Goal: Navigation & Orientation: Find specific page/section

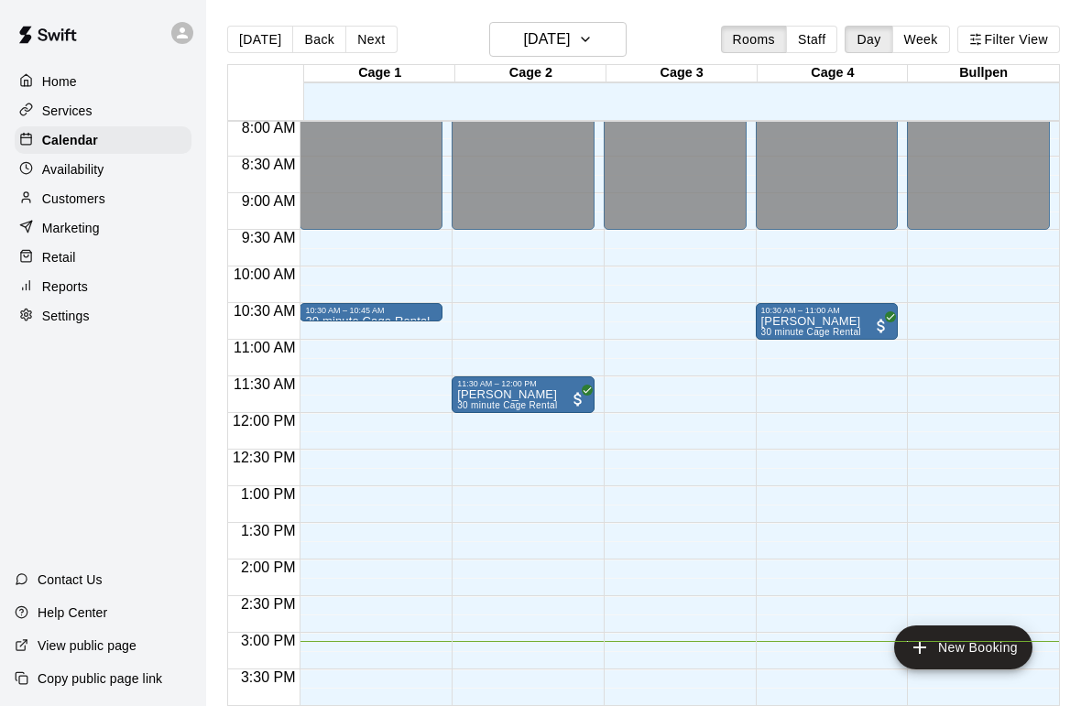
scroll to position [585, 0]
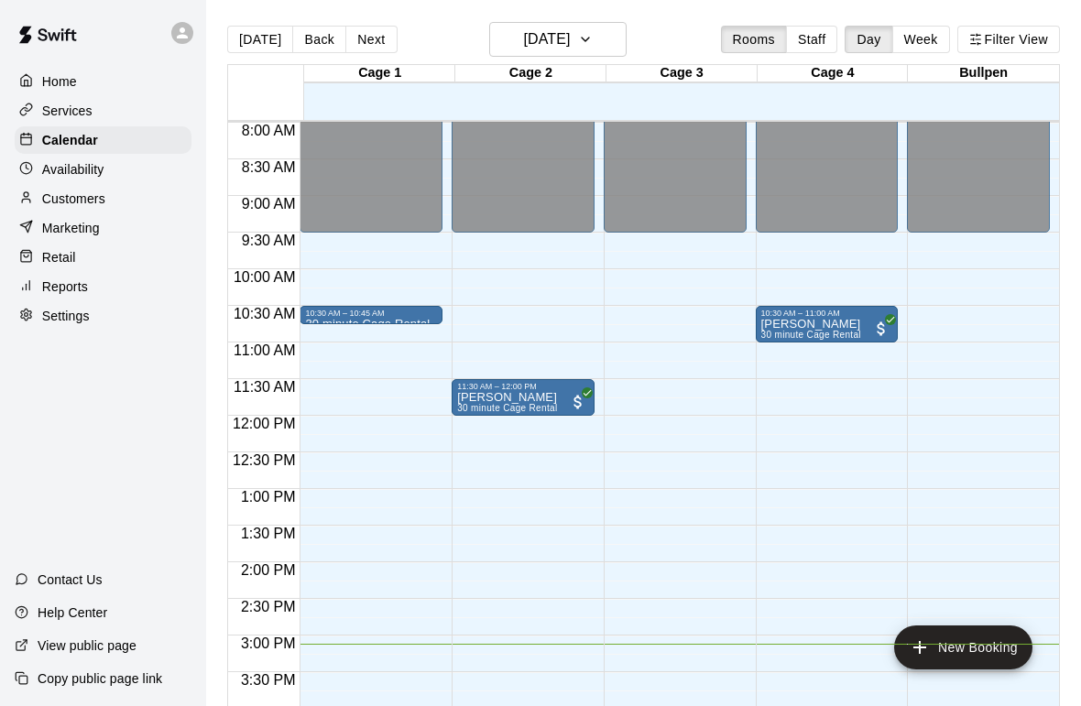
click at [54, 74] on p "Home" at bounding box center [59, 81] width 35 height 18
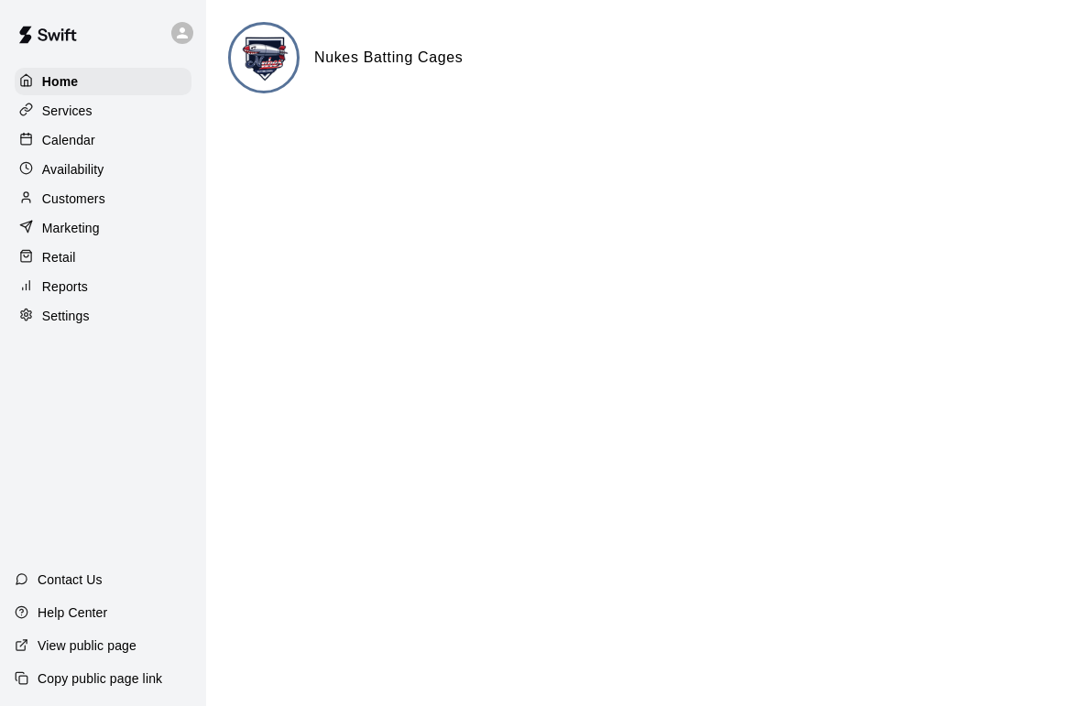
click at [68, 230] on p "Marketing" at bounding box center [71, 228] width 58 height 18
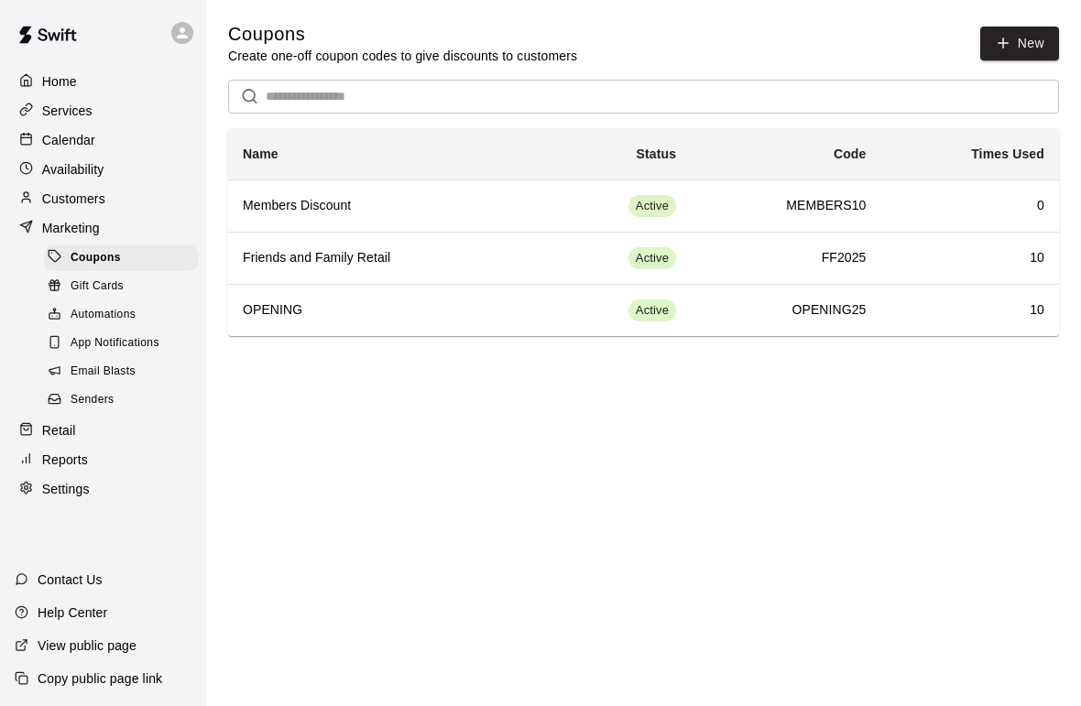
click at [67, 140] on p "Calendar" at bounding box center [68, 140] width 53 height 18
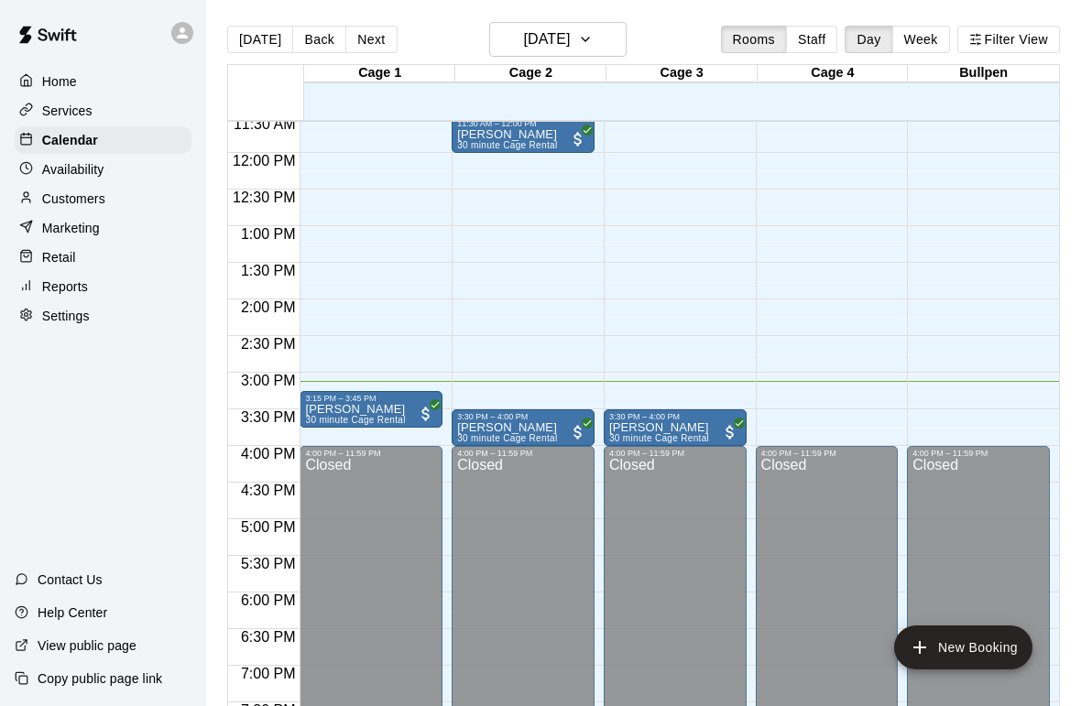
scroll to position [830, 0]
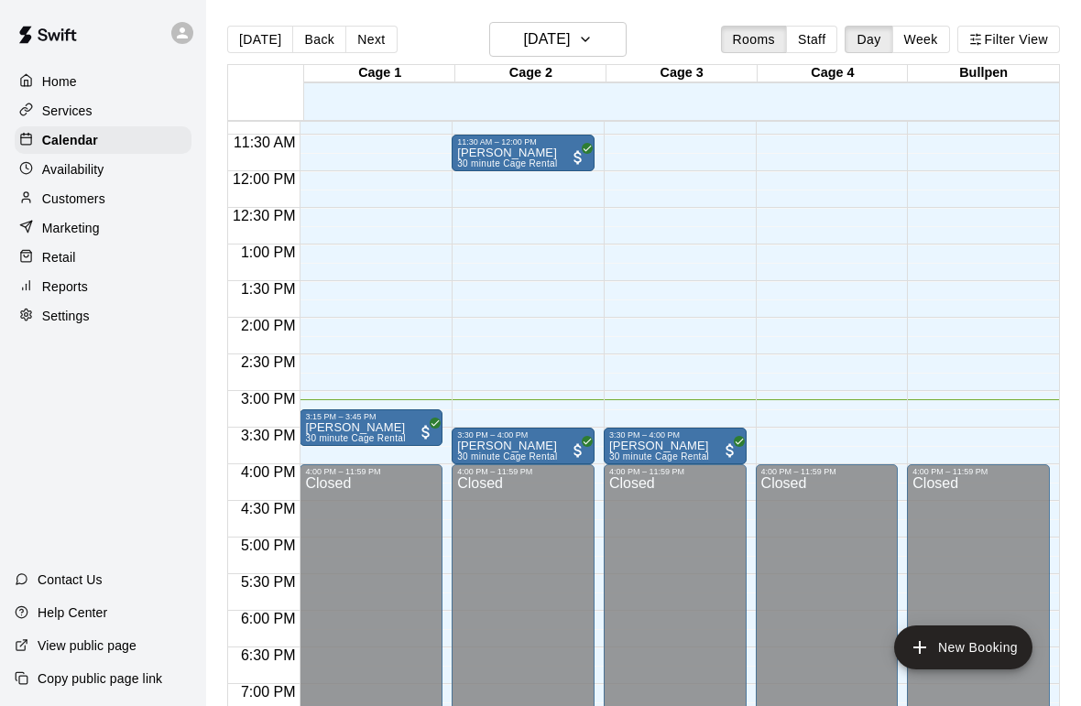
click at [658, 446] on p "[PERSON_NAME]" at bounding box center [659, 446] width 100 height 0
click at [621, 455] on button "edit" at bounding box center [629, 467] width 37 height 37
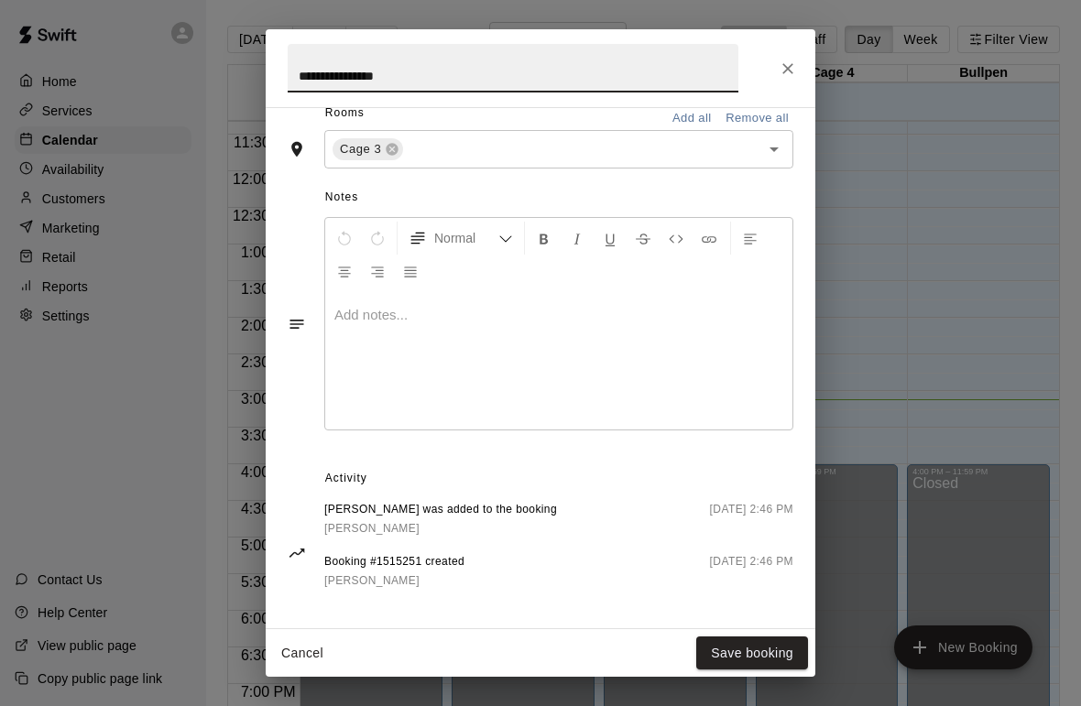
scroll to position [447, 0]
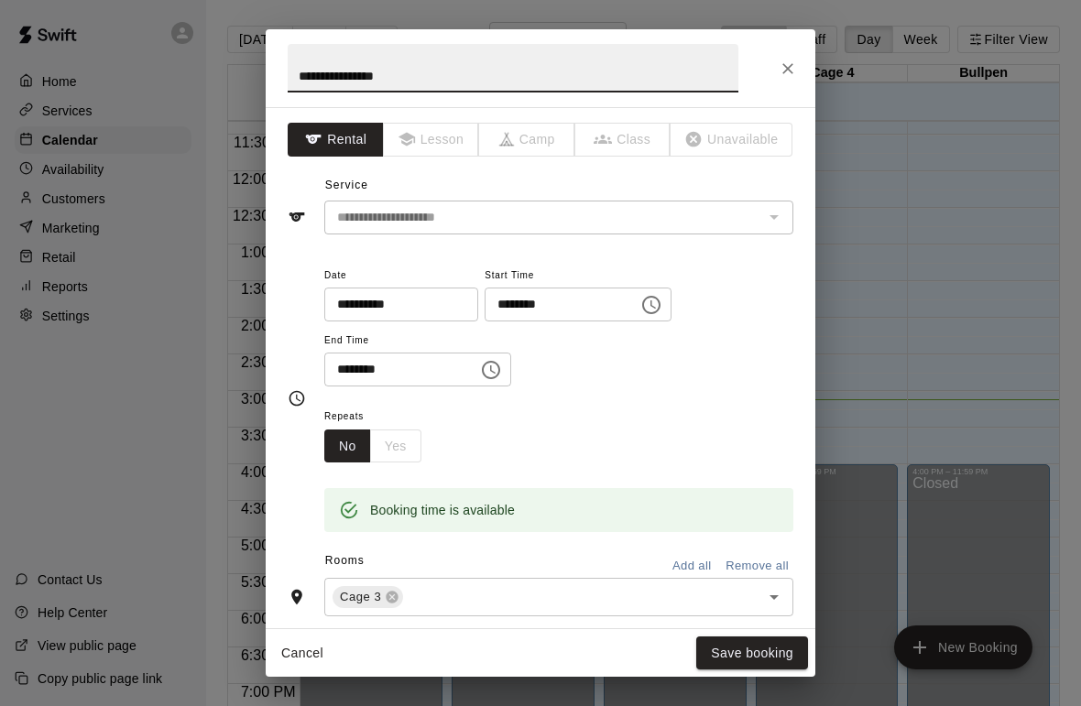
click at [780, 67] on icon "Close" at bounding box center [787, 69] width 18 height 18
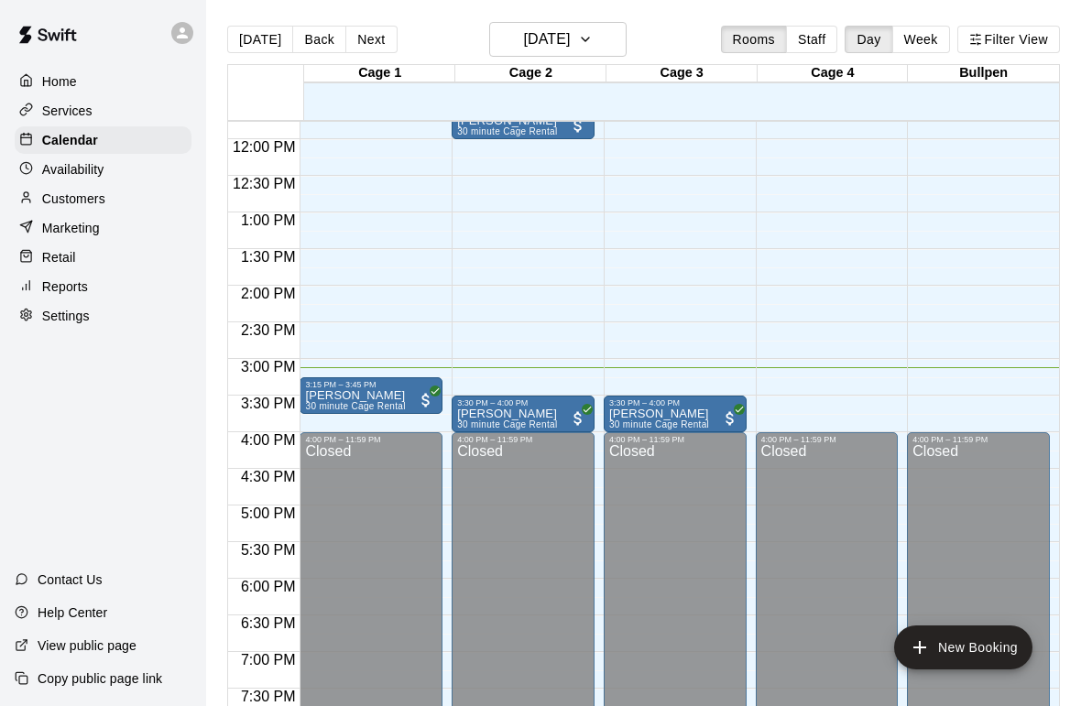
scroll to position [865, 0]
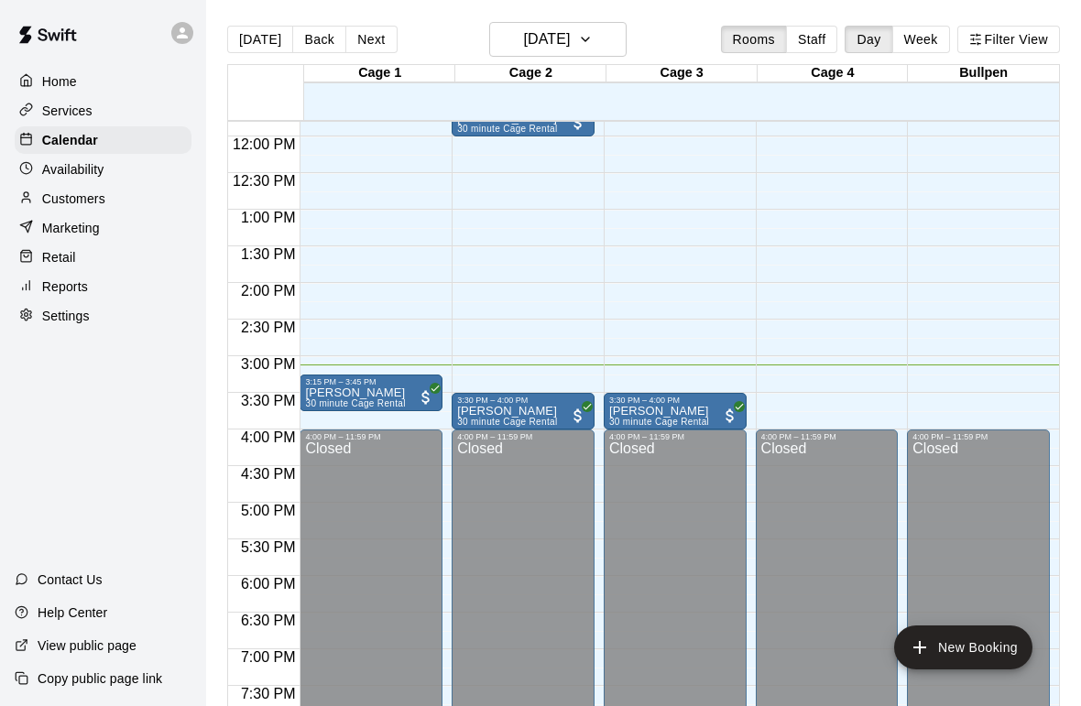
click at [650, 411] on p "[PERSON_NAME]" at bounding box center [659, 411] width 100 height 0
click at [625, 520] on icon "delete" at bounding box center [629, 519] width 13 height 16
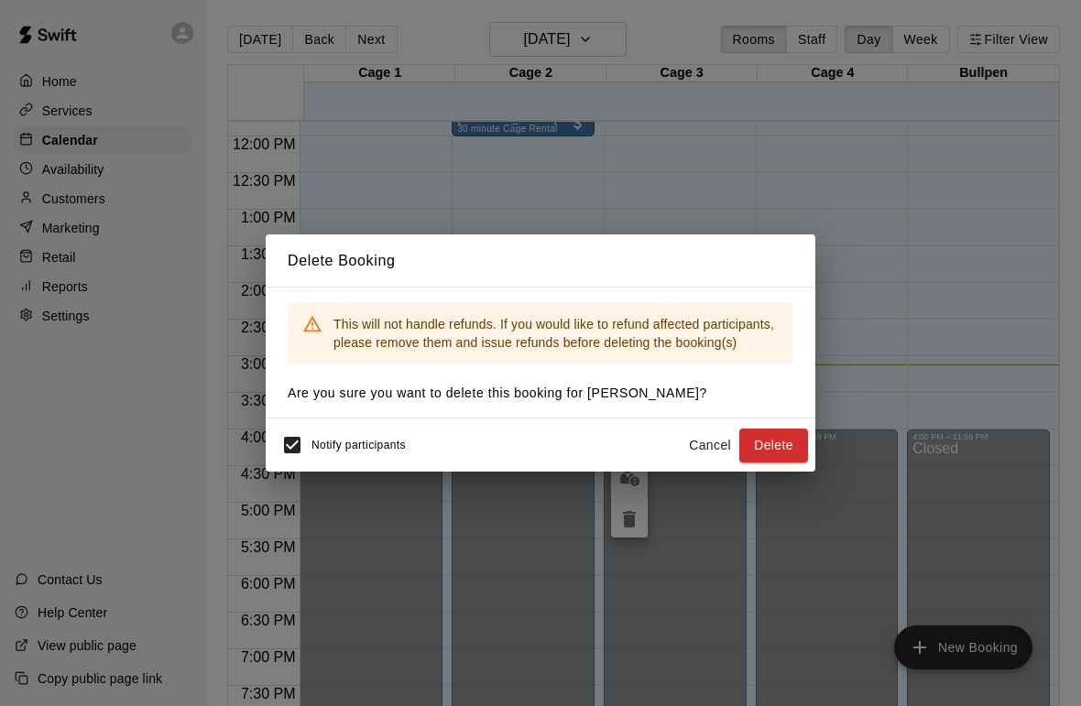
click at [696, 441] on button "Cancel" at bounding box center [709, 446] width 59 height 34
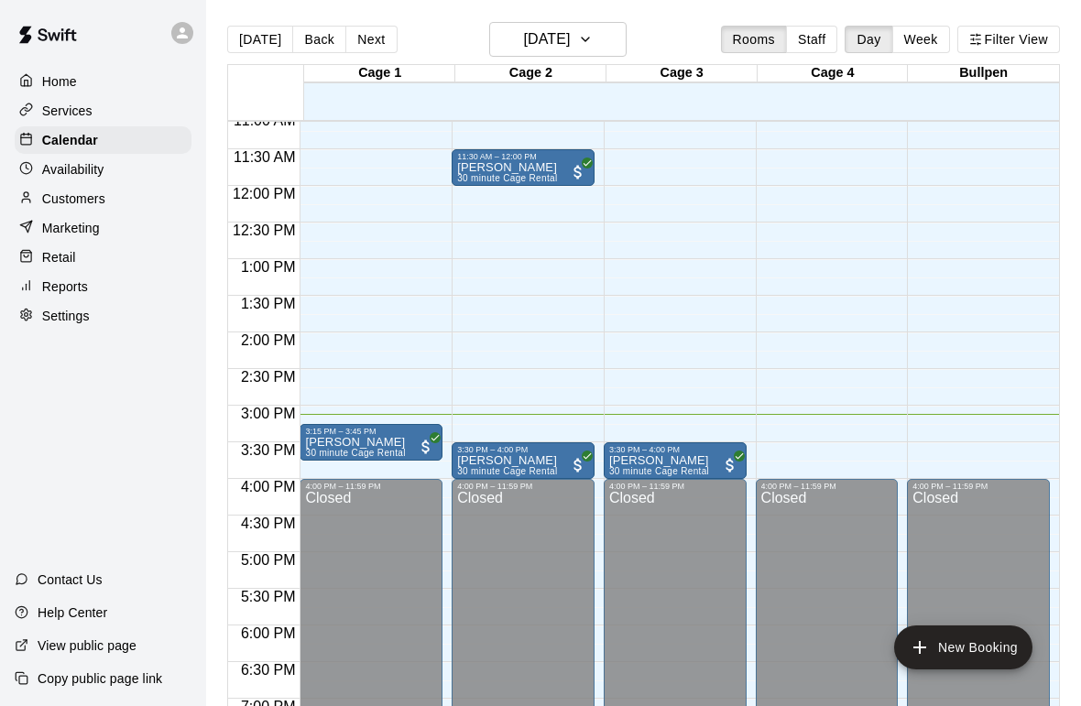
scroll to position [814, 0]
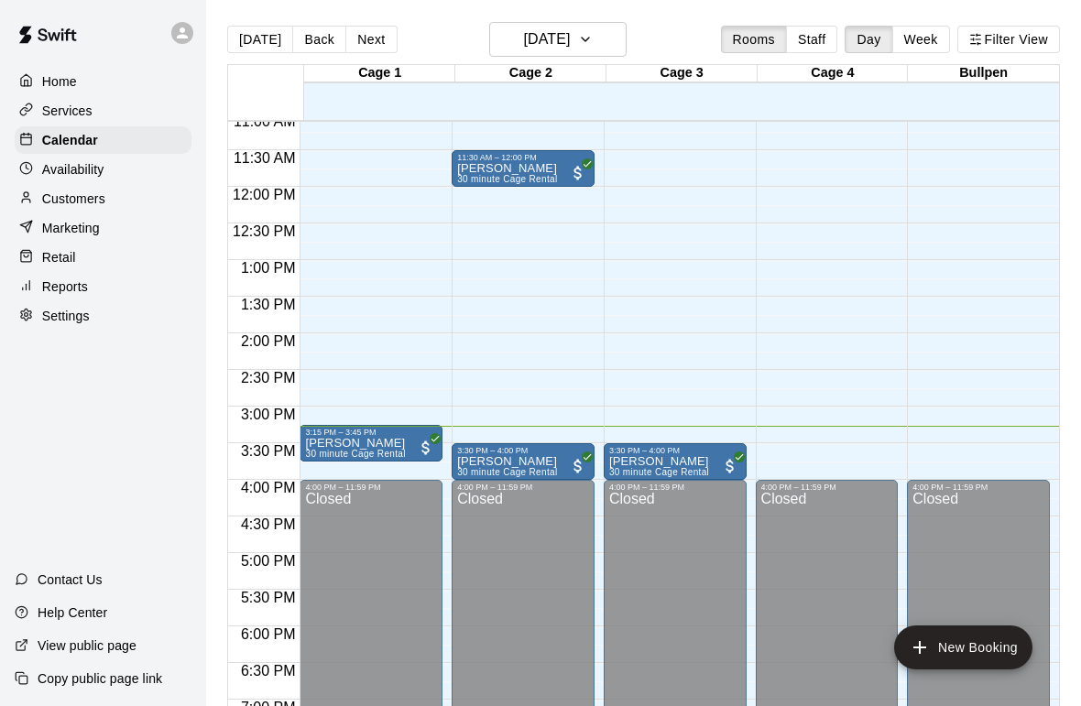
click at [59, 187] on div "Customers" at bounding box center [103, 198] width 177 height 27
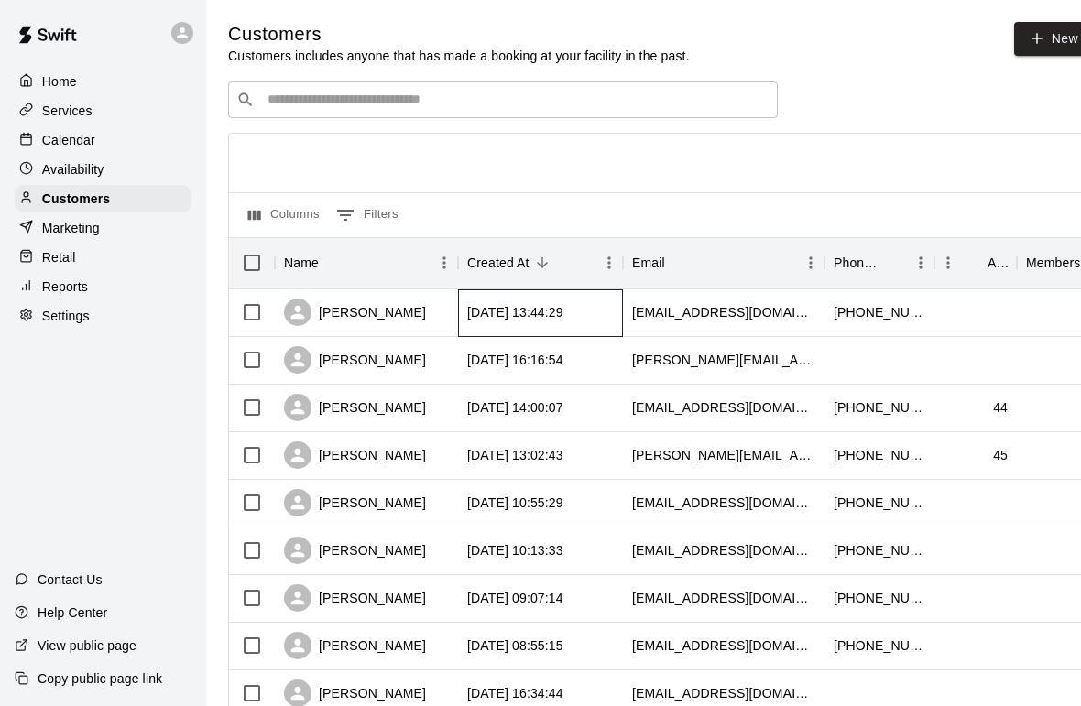
click at [529, 312] on div "[DATE] 13:44:29" at bounding box center [515, 312] width 96 height 18
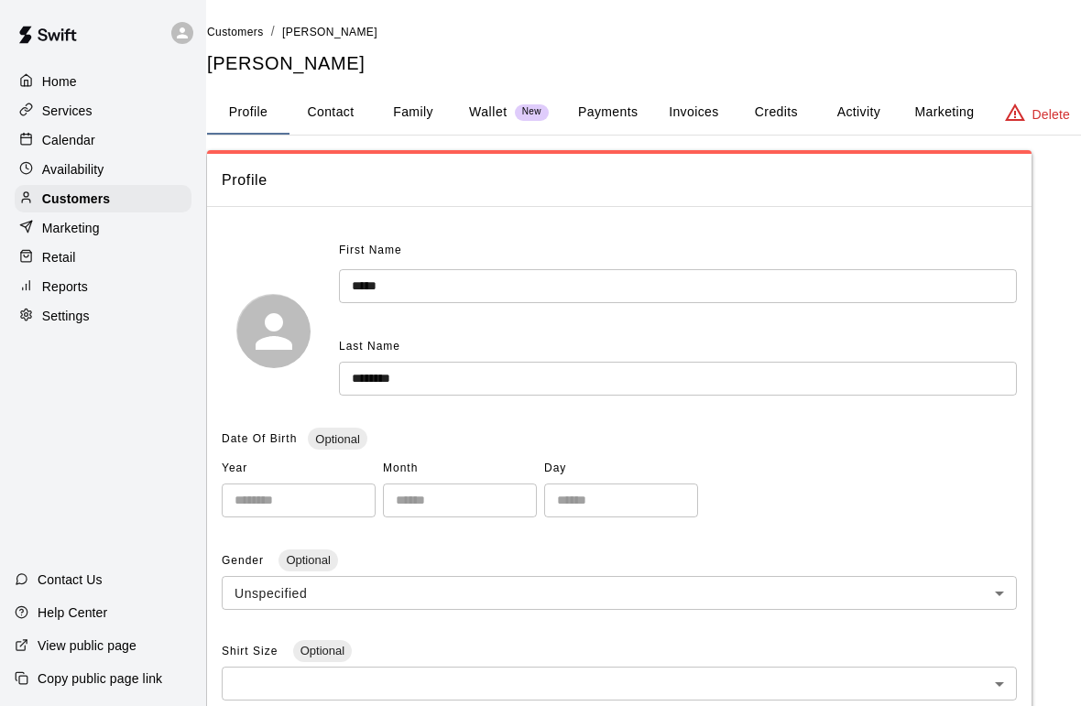
scroll to position [0, 20]
click at [604, 106] on button "Payments" at bounding box center [608, 113] width 89 height 44
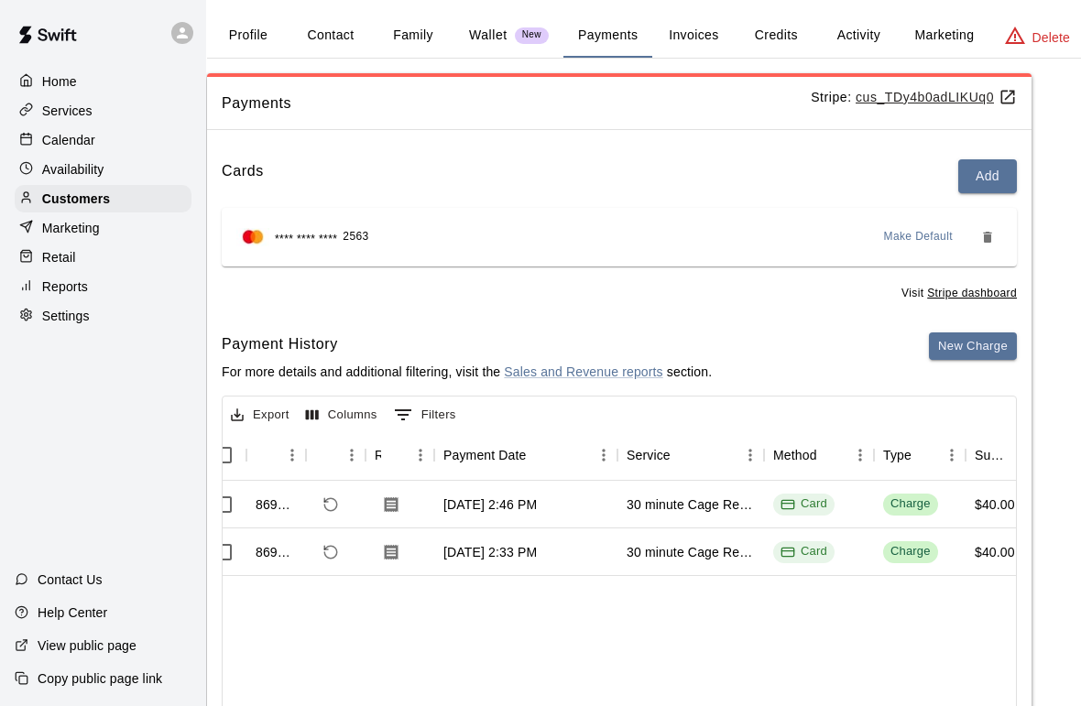
scroll to position [0, 16]
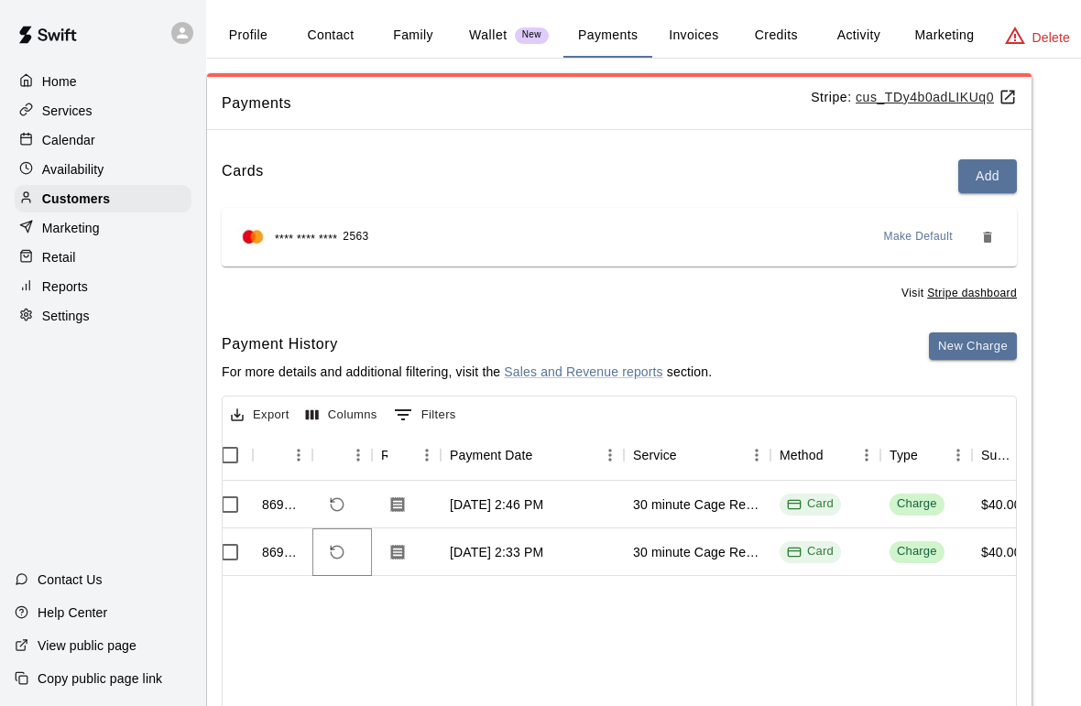
click at [332, 537] on button "Refund payment" at bounding box center [336, 552] width 31 height 31
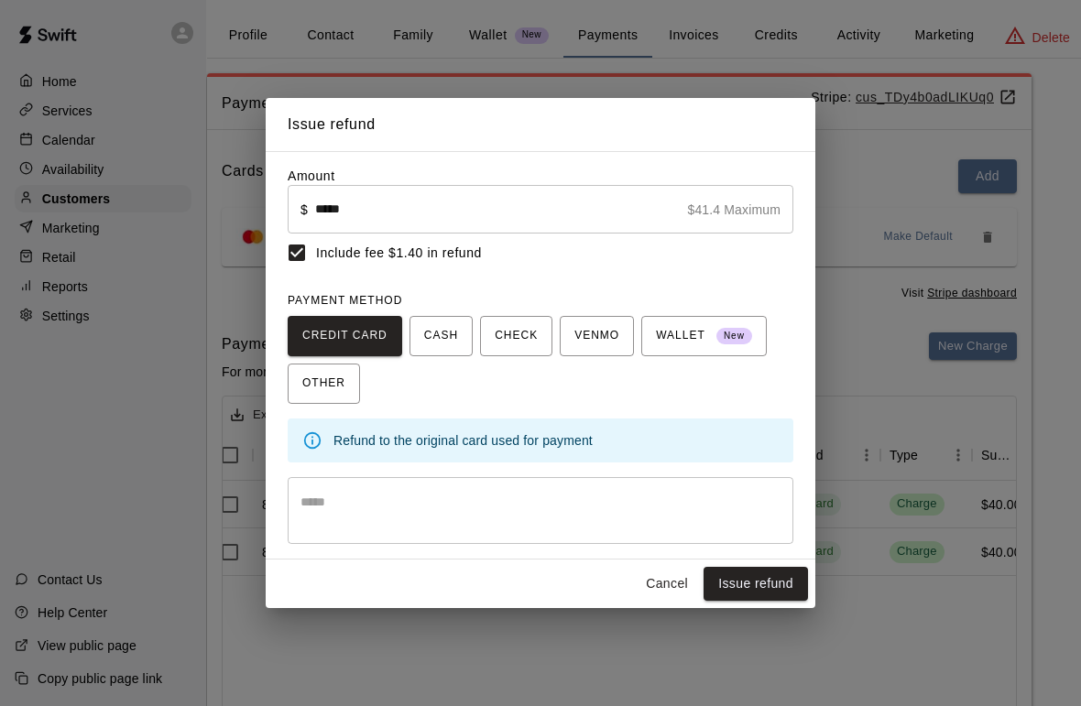
click at [756, 583] on button "Issue refund" at bounding box center [755, 584] width 104 height 34
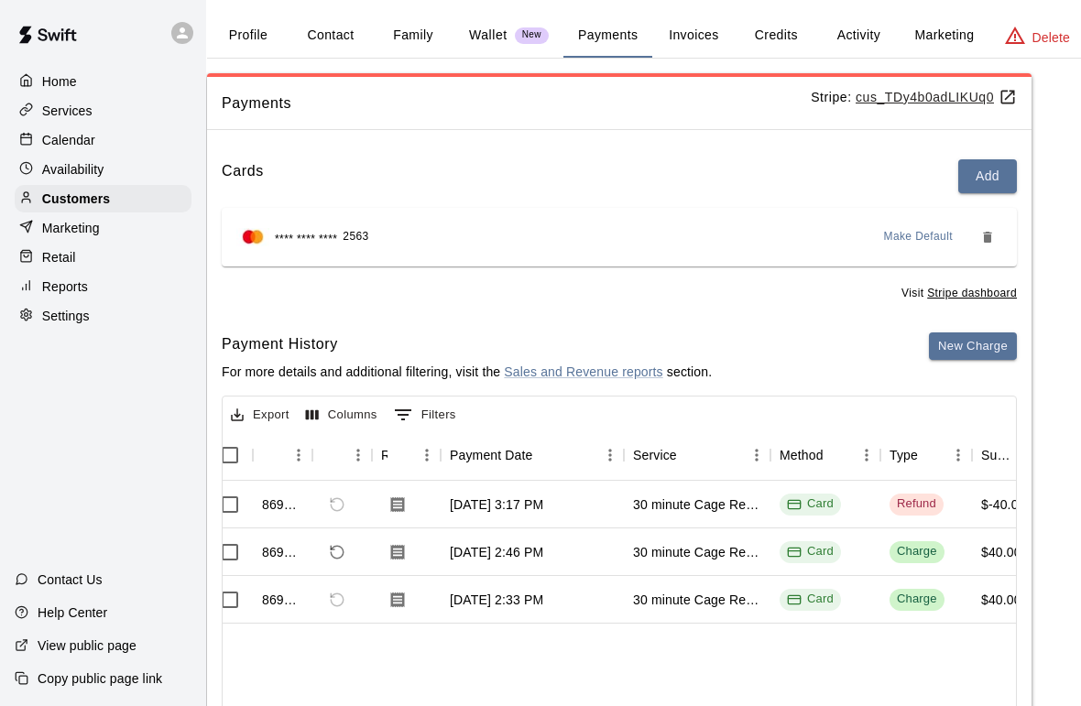
click at [38, 82] on div at bounding box center [30, 81] width 23 height 17
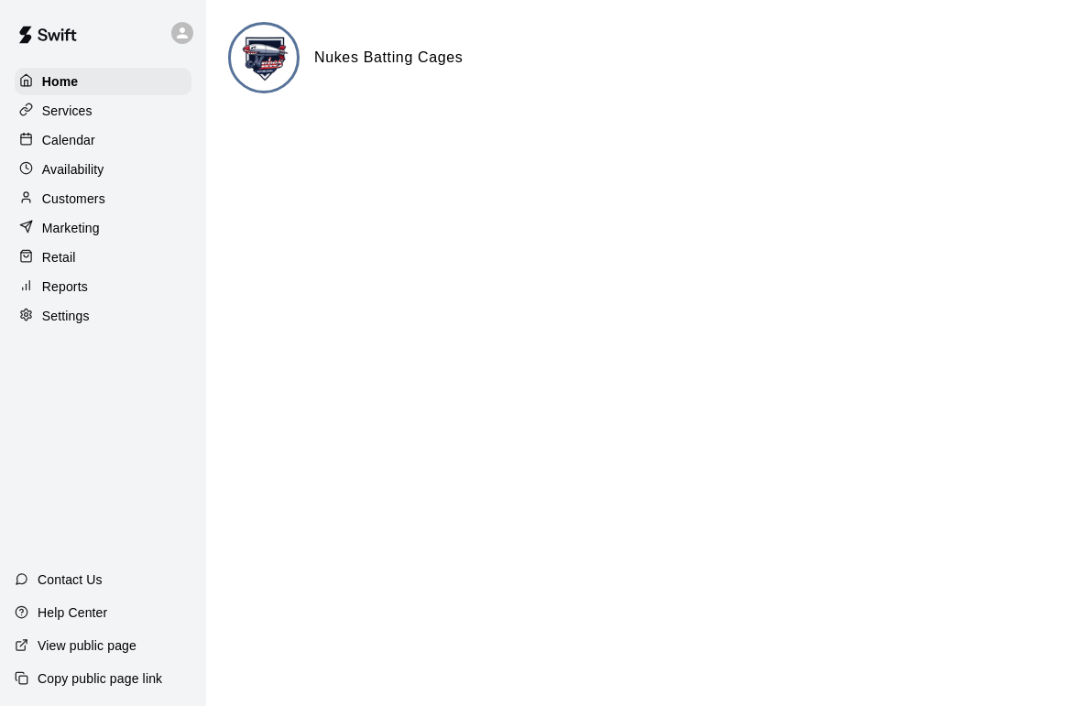
click at [79, 137] on p "Calendar" at bounding box center [68, 140] width 53 height 18
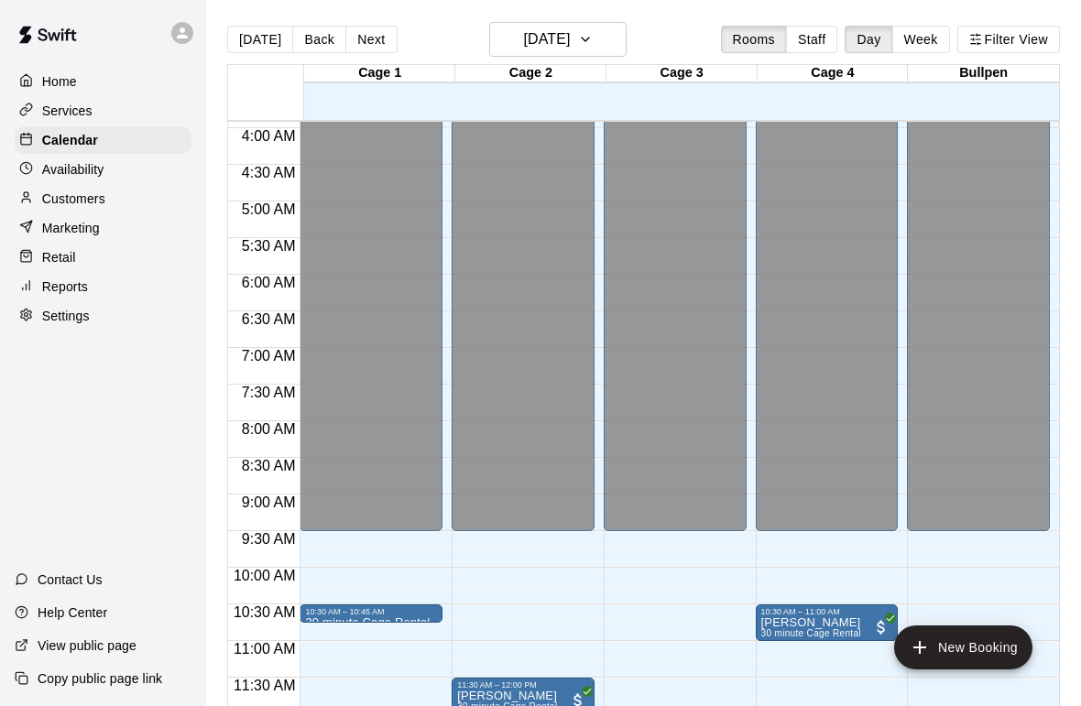
scroll to position [286, 0]
click at [919, 42] on button "Week" at bounding box center [921, 39] width 58 height 27
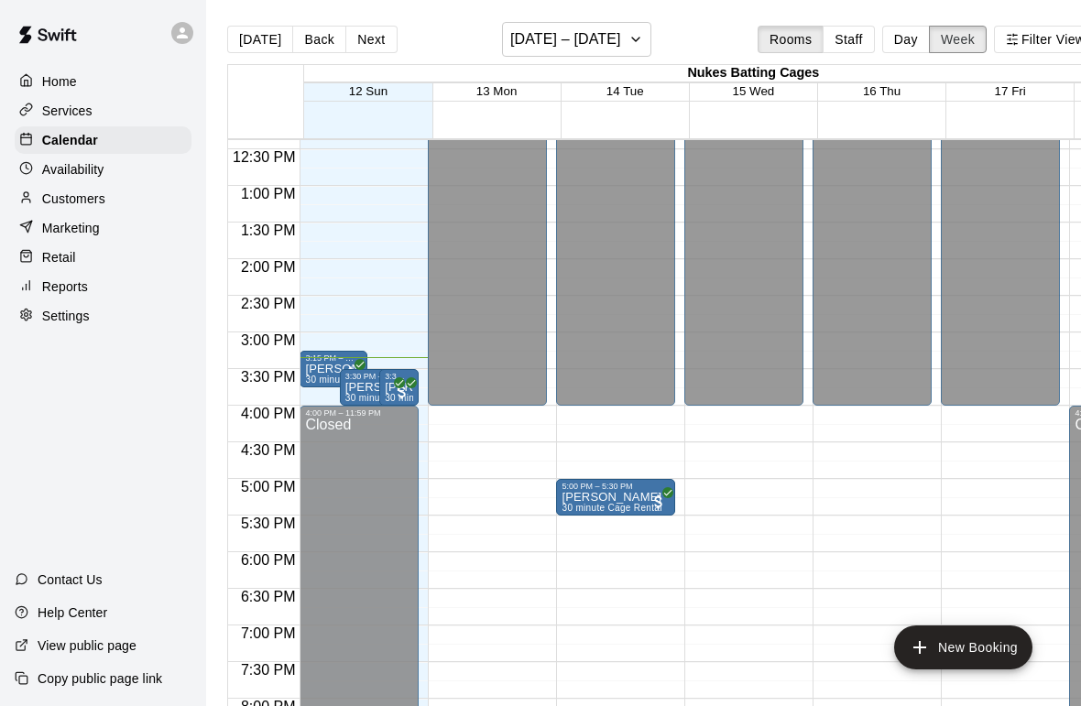
scroll to position [906, 0]
click at [95, 201] on p "Customers" at bounding box center [73, 199] width 63 height 18
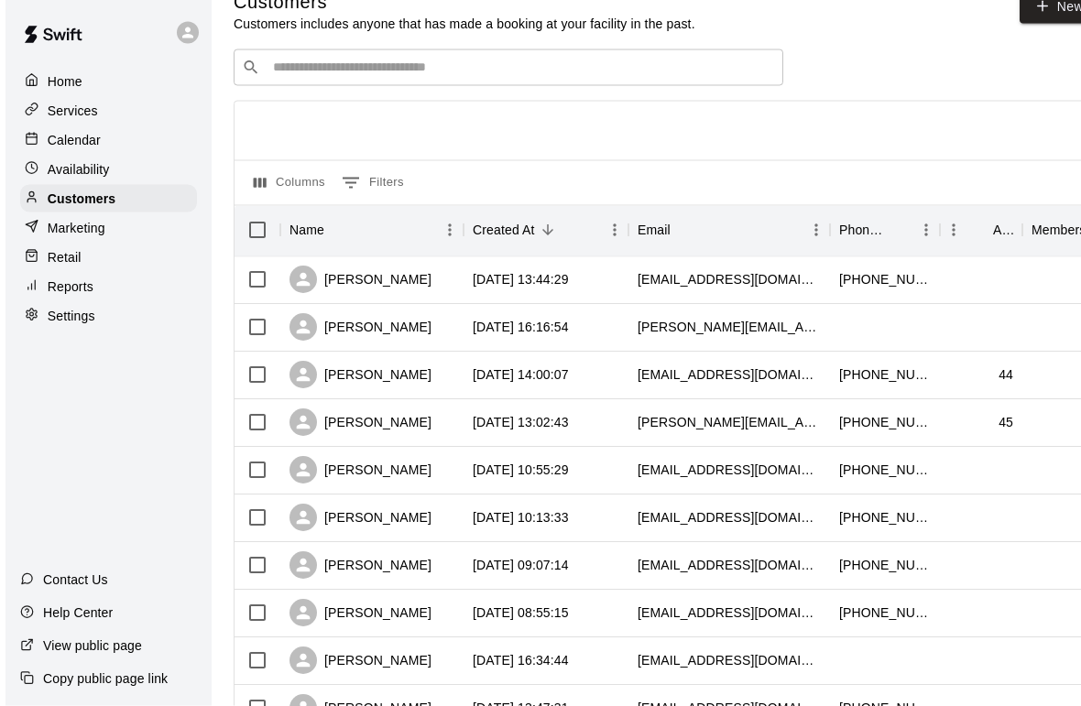
scroll to position [32, 0]
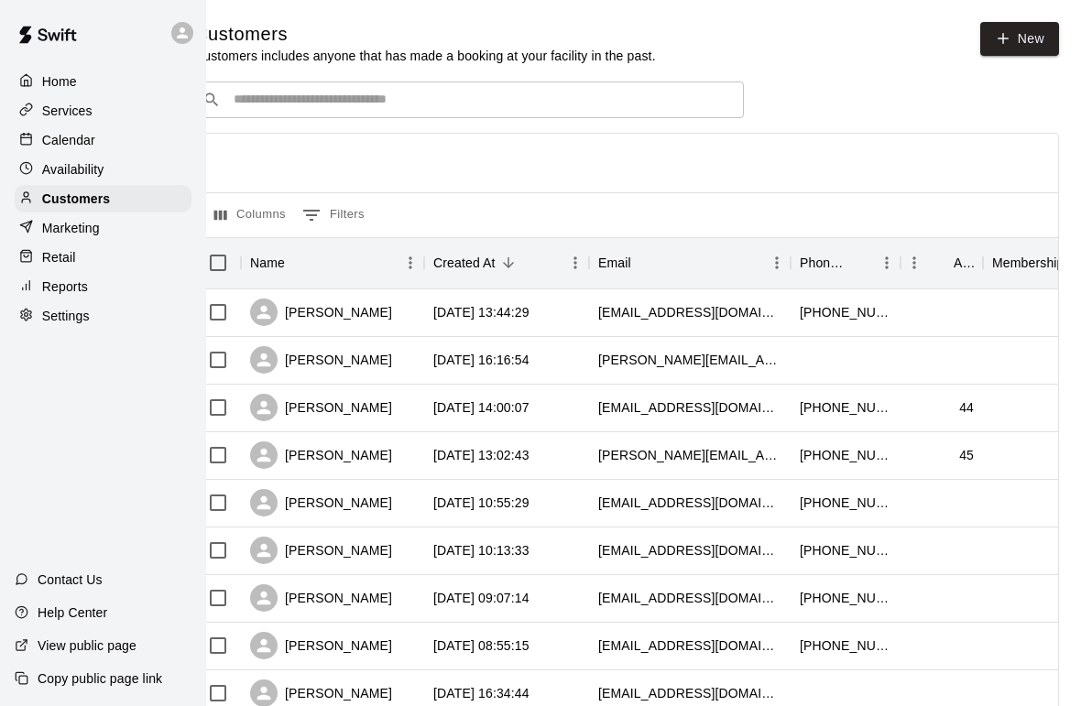
click at [63, 73] on p "Home" at bounding box center [59, 81] width 35 height 18
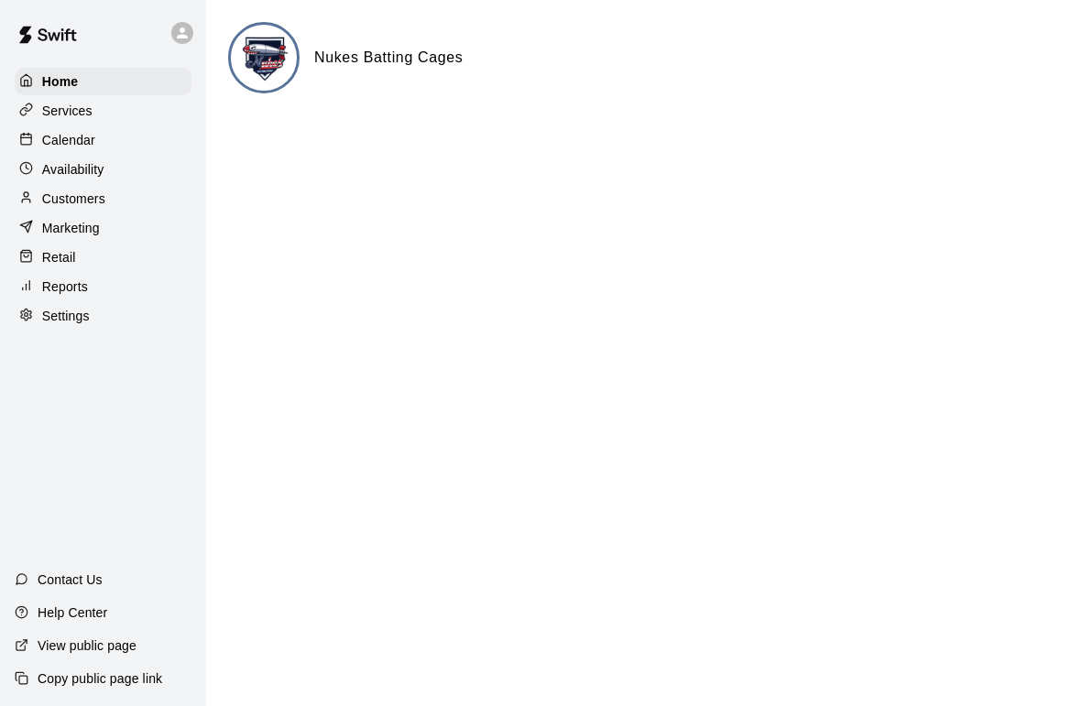
click at [84, 123] on div "Services" at bounding box center [103, 110] width 177 height 27
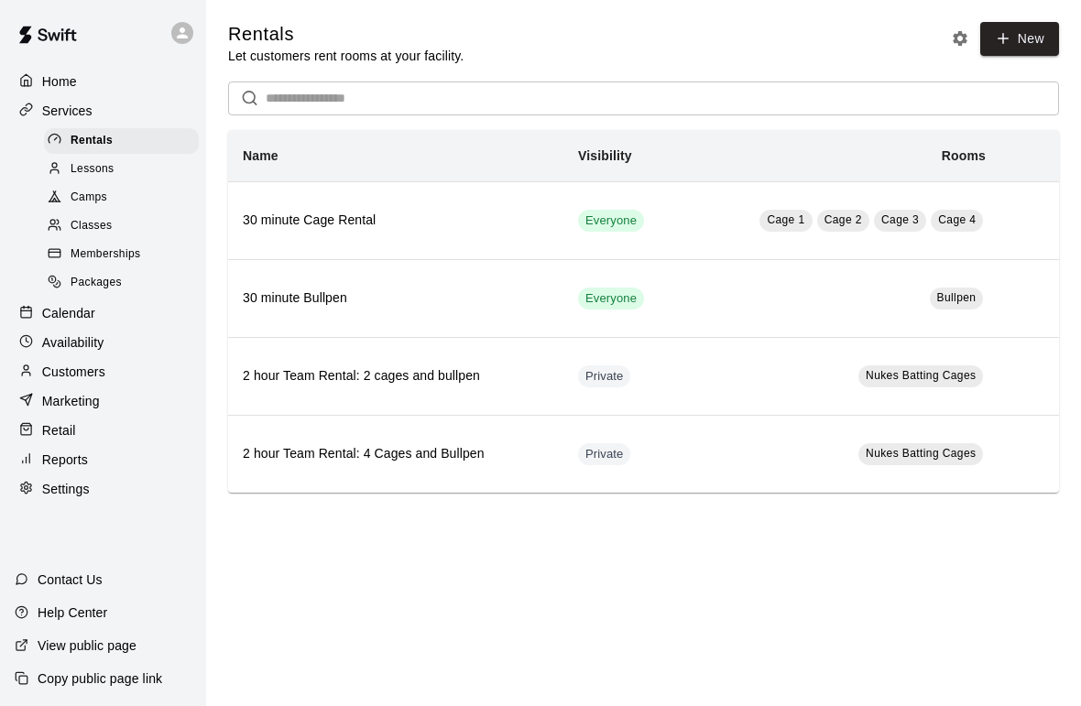
click at [125, 250] on span "Memberships" at bounding box center [106, 254] width 70 height 18
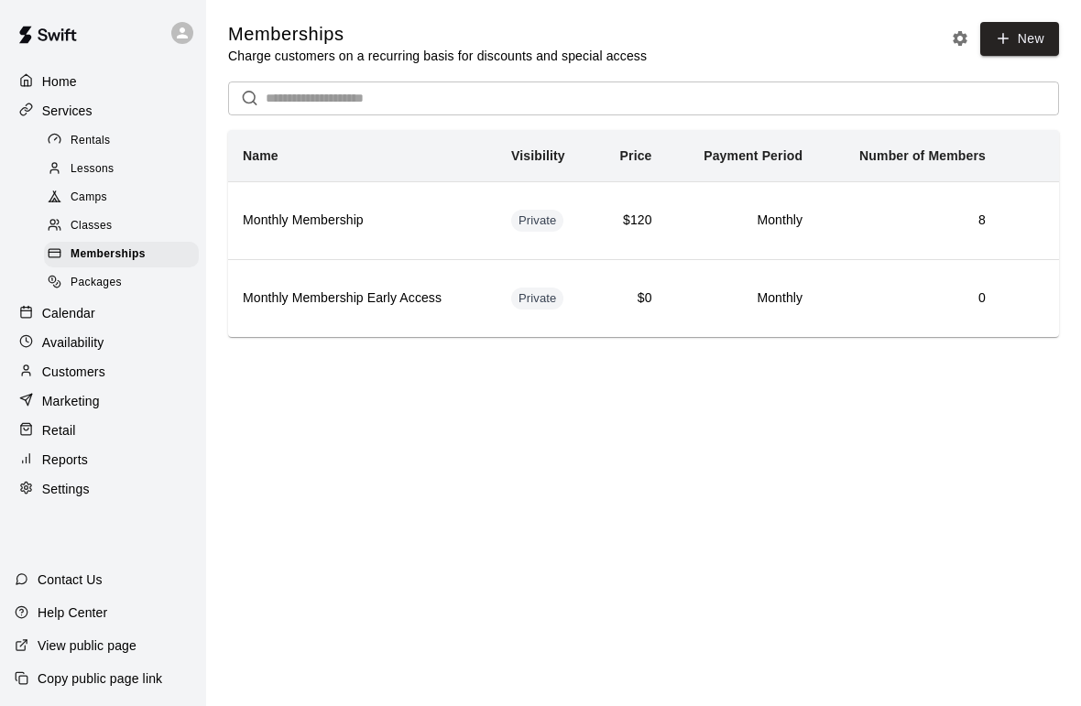
click at [91, 280] on span "Packages" at bounding box center [96, 283] width 51 height 18
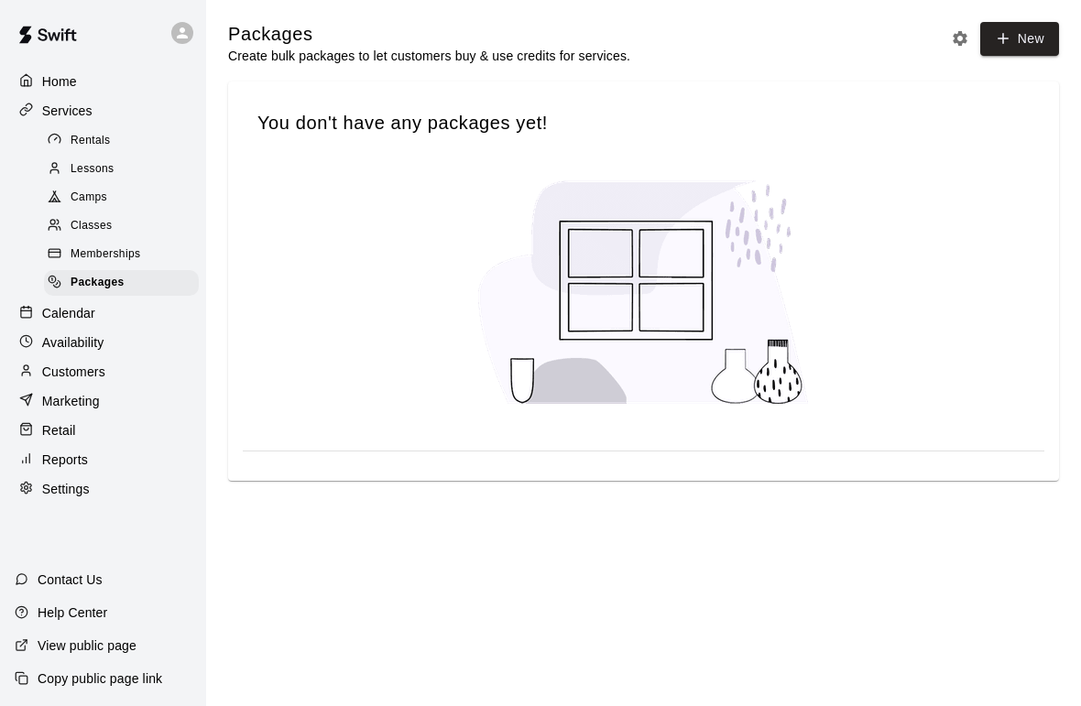
click at [94, 257] on span "Memberships" at bounding box center [106, 254] width 70 height 18
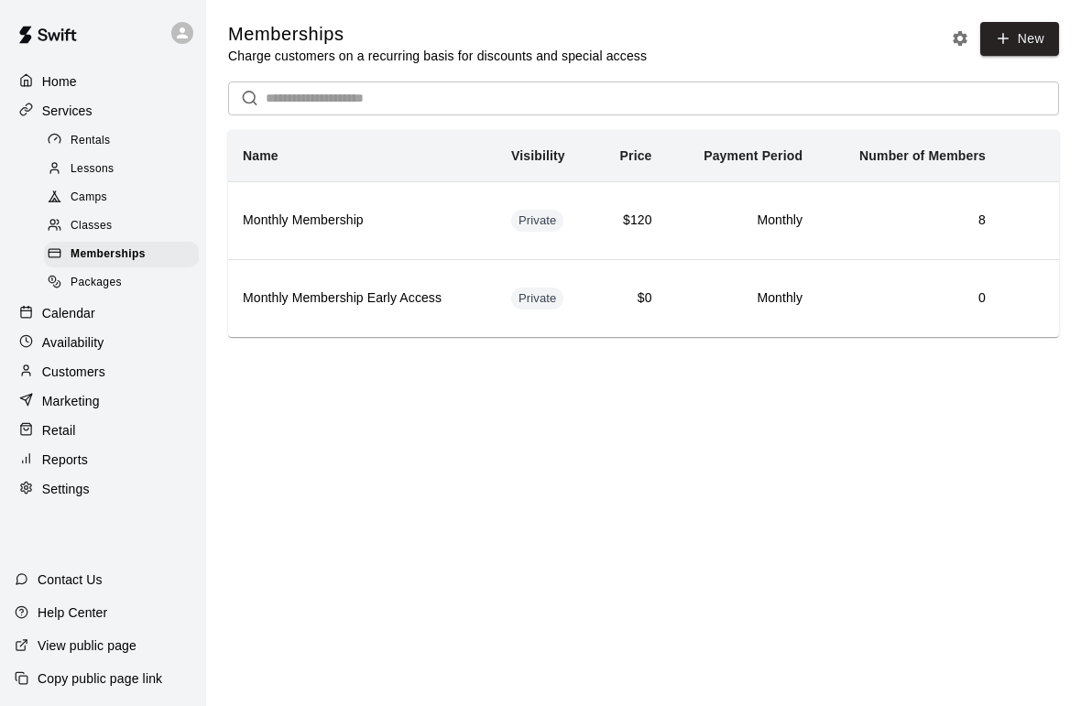
click at [86, 230] on span "Classes" at bounding box center [91, 226] width 41 height 18
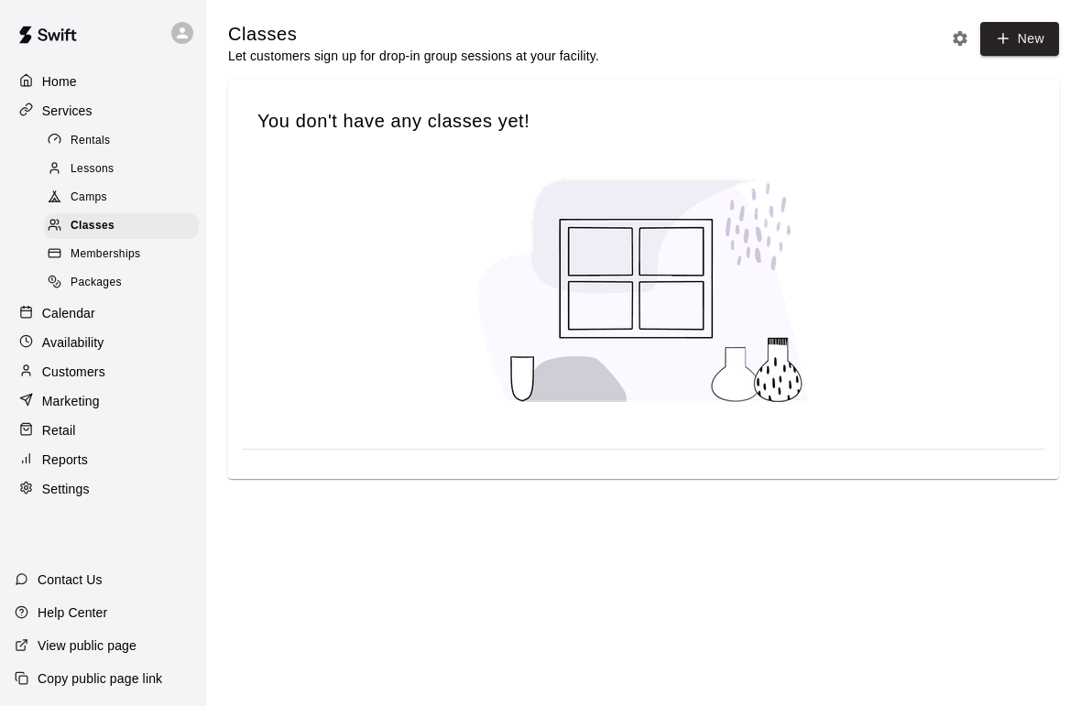
click at [92, 201] on span "Camps" at bounding box center [89, 198] width 37 height 18
click at [92, 172] on span "Lessons" at bounding box center [93, 169] width 44 height 18
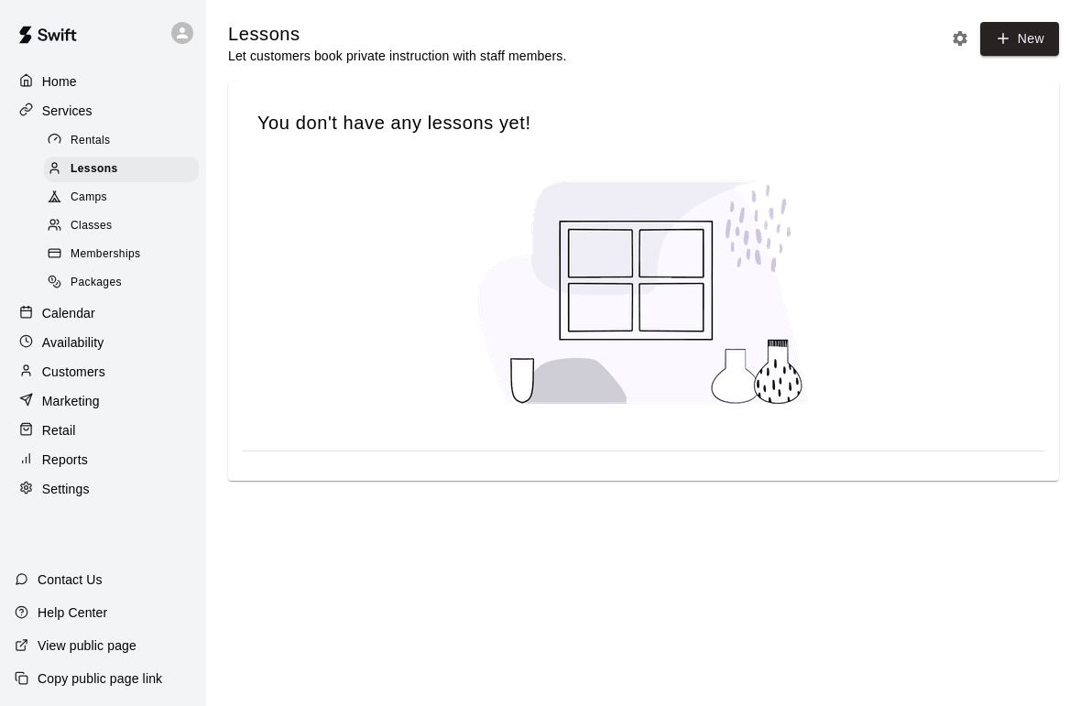
click at [87, 143] on span "Rentals" at bounding box center [91, 141] width 40 height 18
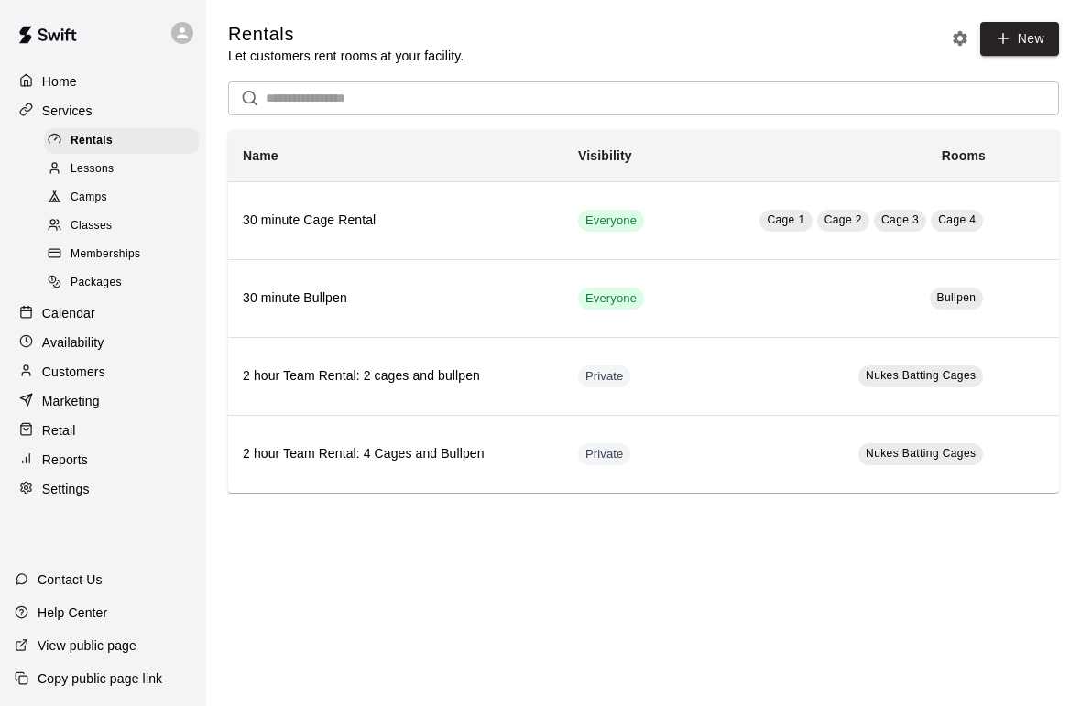
click at [65, 112] on p "Services" at bounding box center [67, 111] width 50 height 18
click at [100, 254] on span "Memberships" at bounding box center [106, 254] width 70 height 18
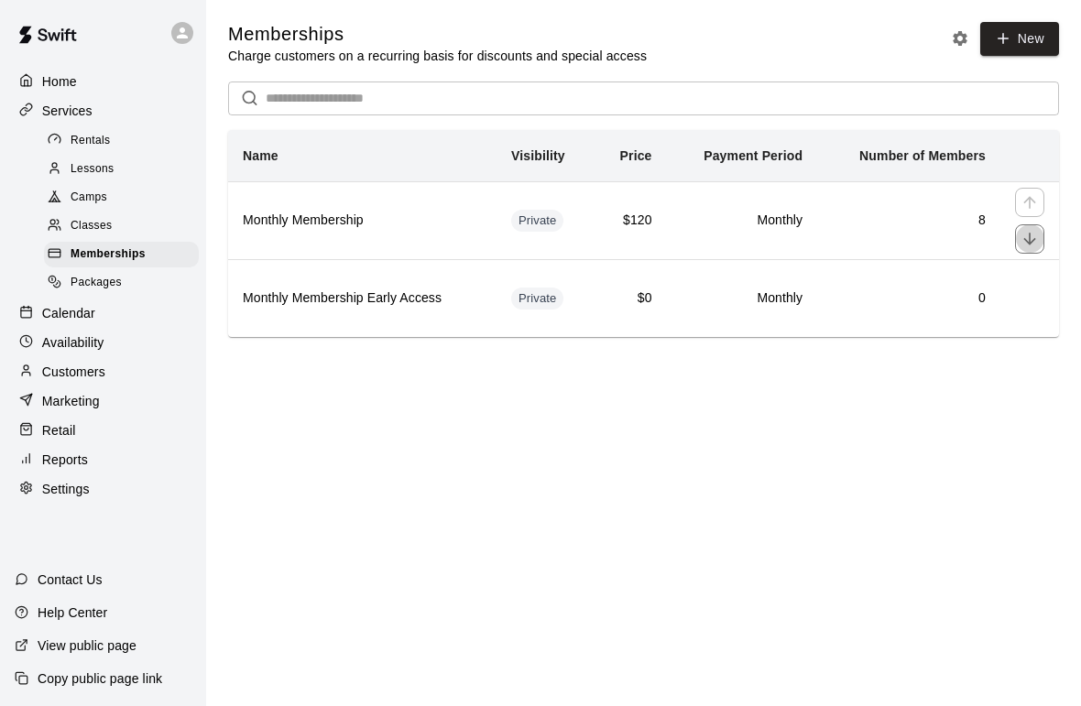
click at [1022, 252] on button "move item down" at bounding box center [1029, 238] width 29 height 29
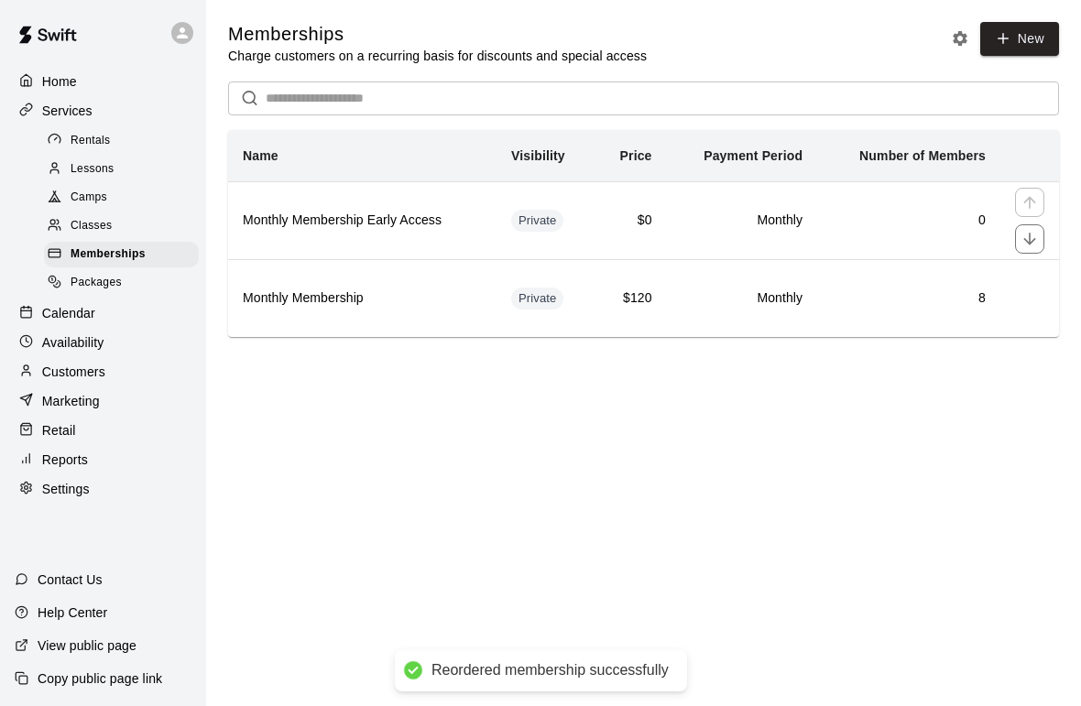
click at [914, 229] on h6 "0" at bounding box center [909, 221] width 154 height 20
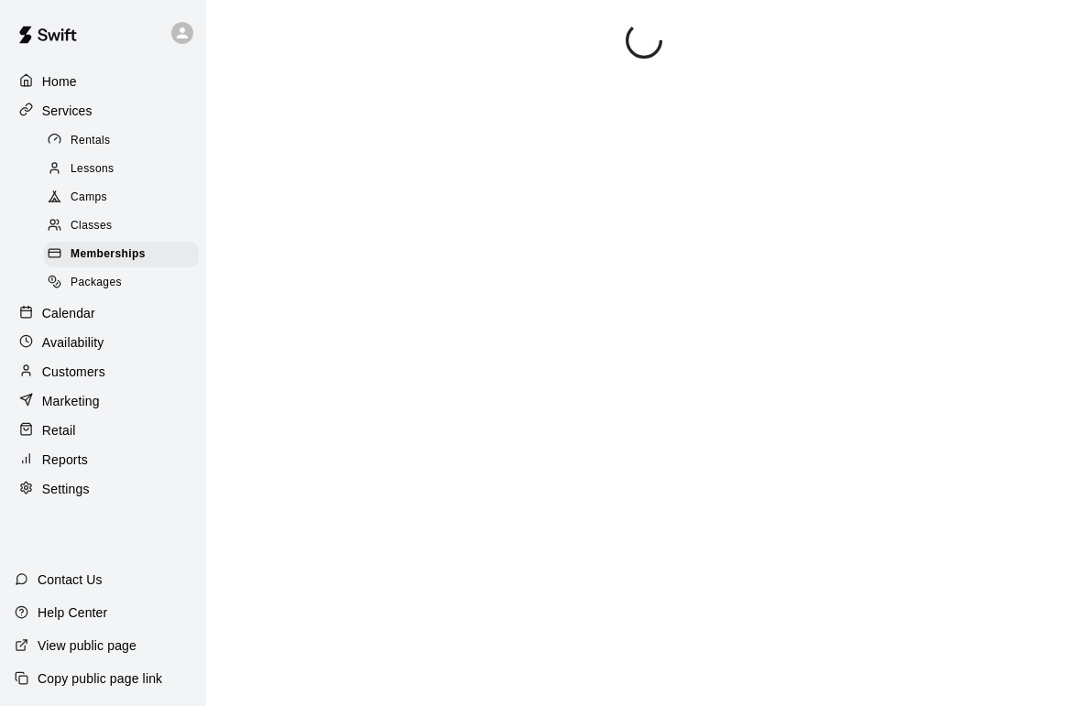
scroll to position [94, 0]
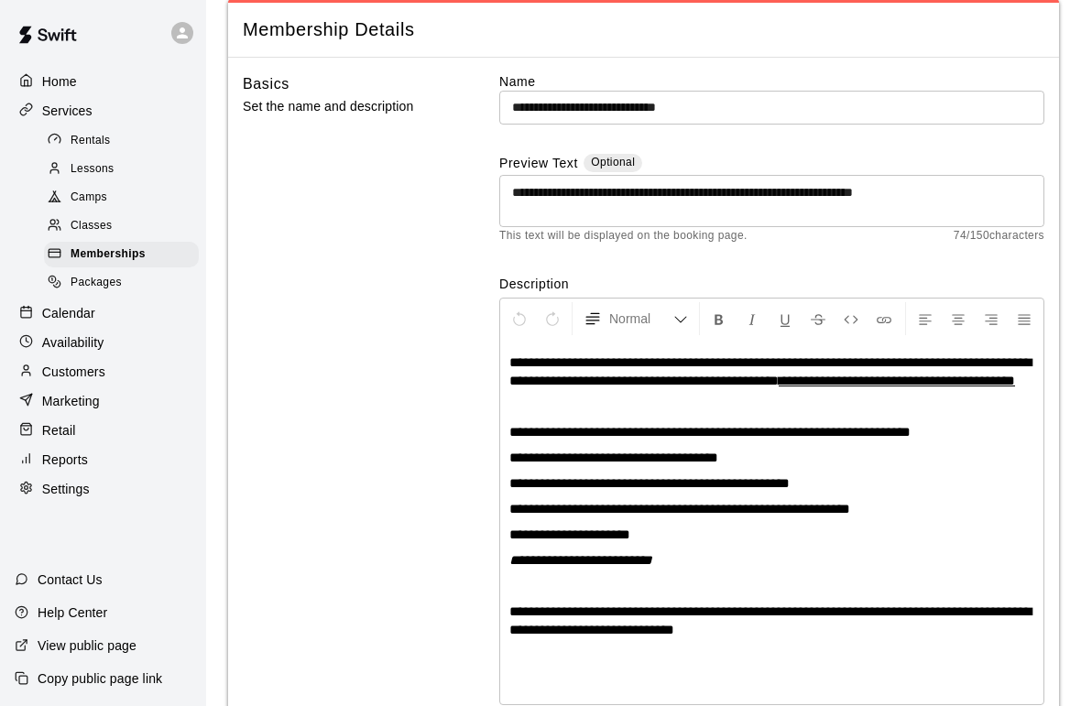
click at [114, 144] on div "Rentals" at bounding box center [121, 141] width 155 height 26
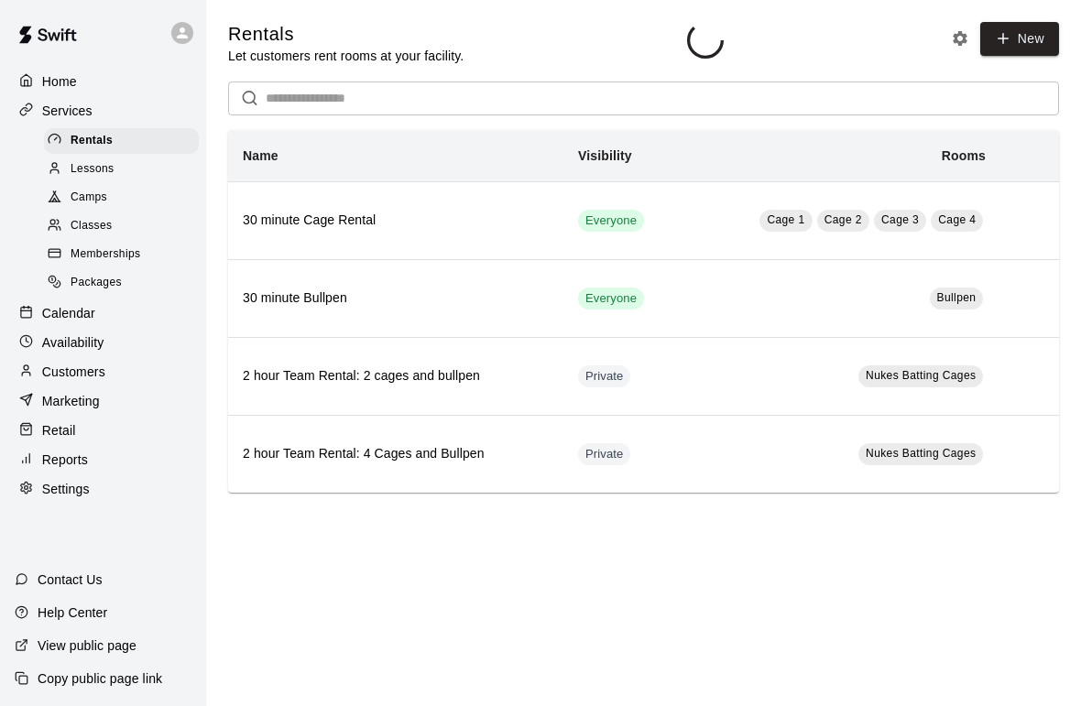
click at [185, 162] on div "Lessons" at bounding box center [121, 170] width 155 height 26
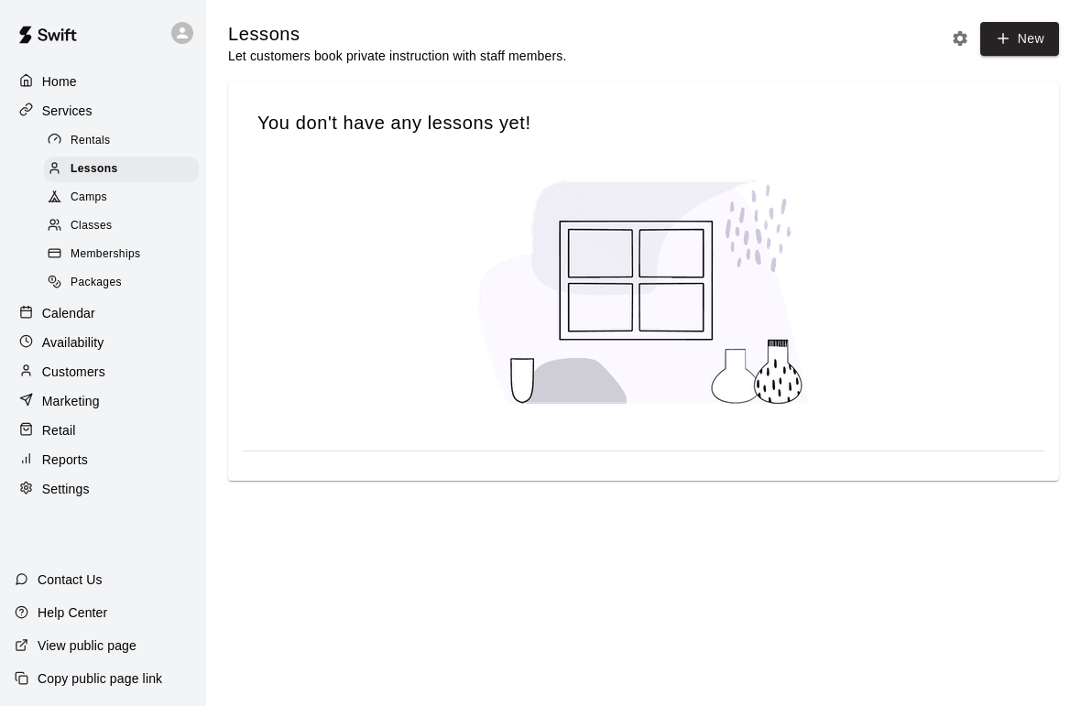
click at [96, 138] on span "Rentals" at bounding box center [91, 141] width 40 height 18
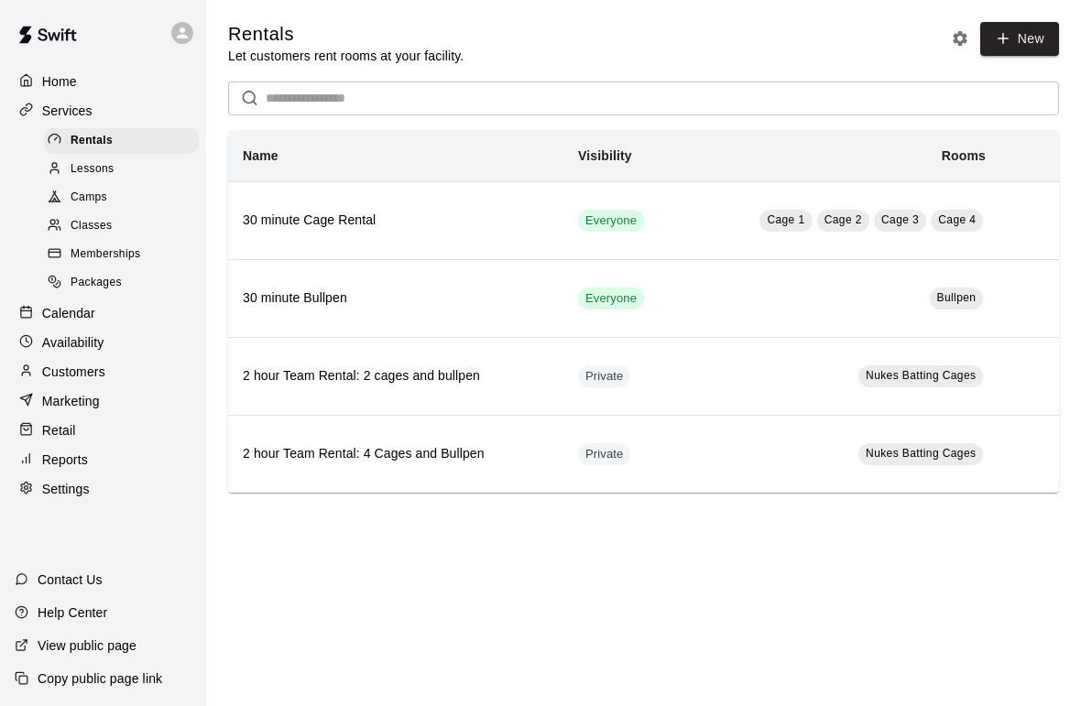
click at [92, 169] on span "Lessons" at bounding box center [93, 169] width 44 height 18
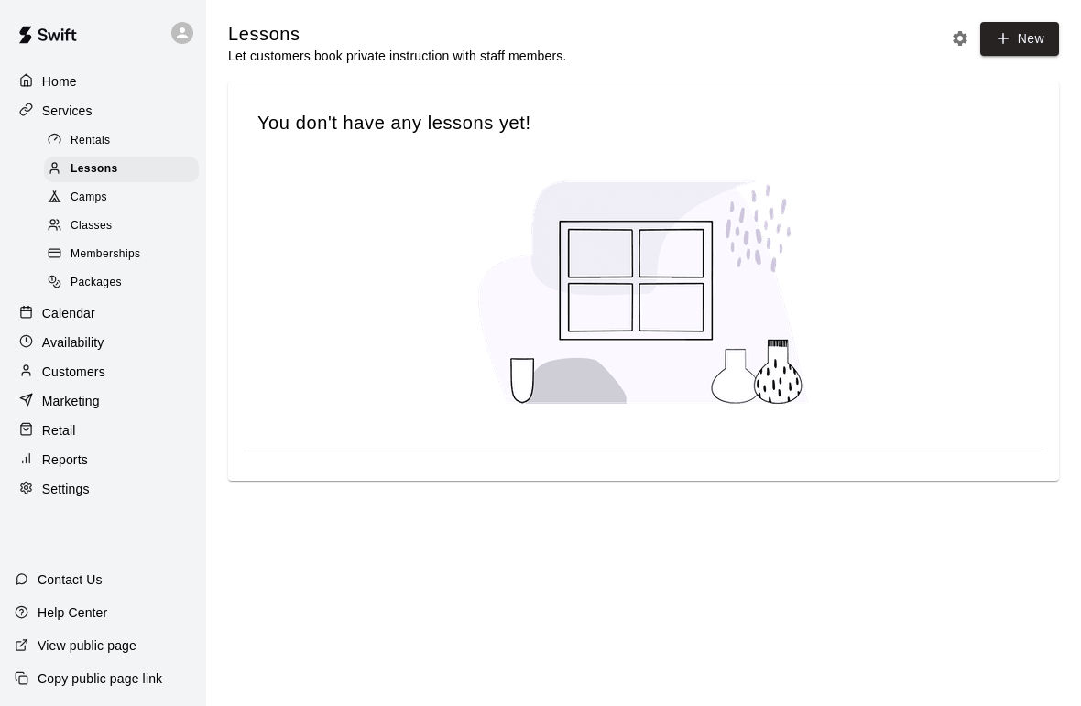
click at [69, 319] on p "Calendar" at bounding box center [68, 313] width 53 height 18
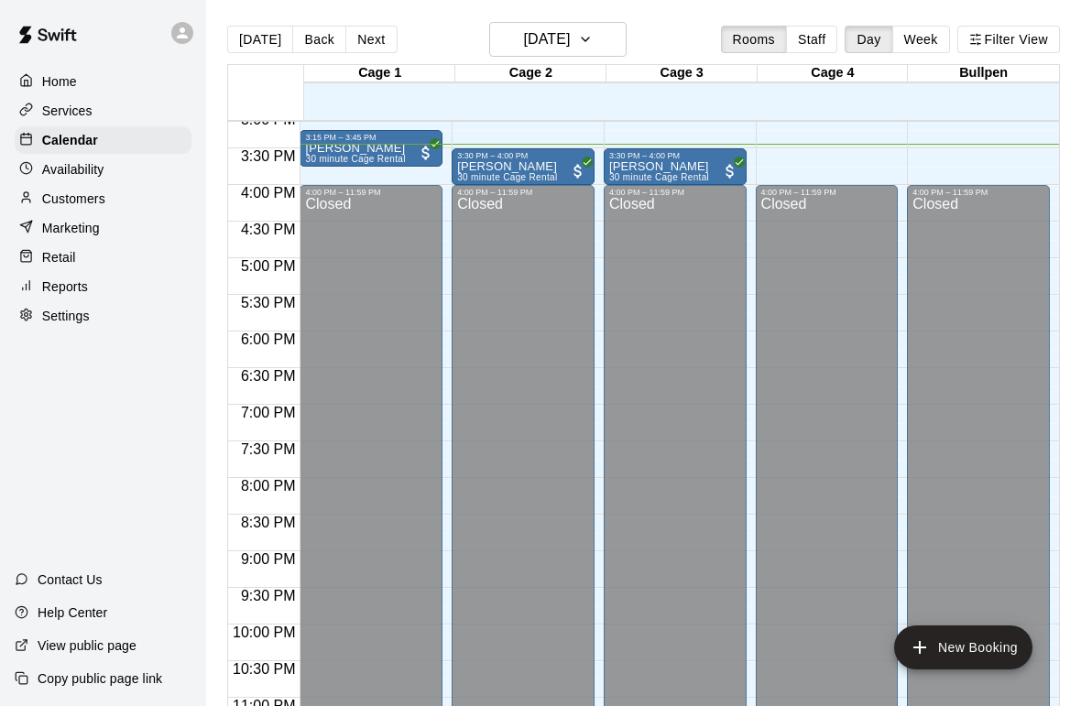
scroll to position [1111, 0]
